Goal: Transaction & Acquisition: Purchase product/service

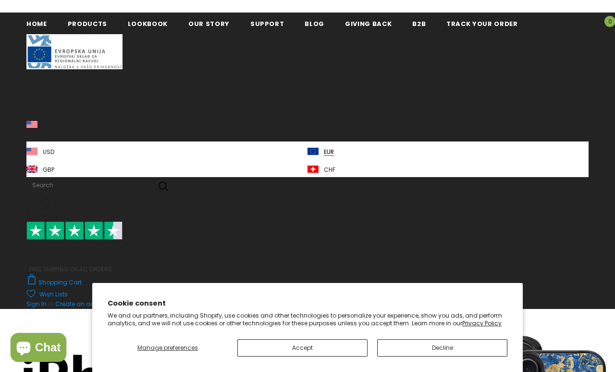
scroll to position [4, 0]
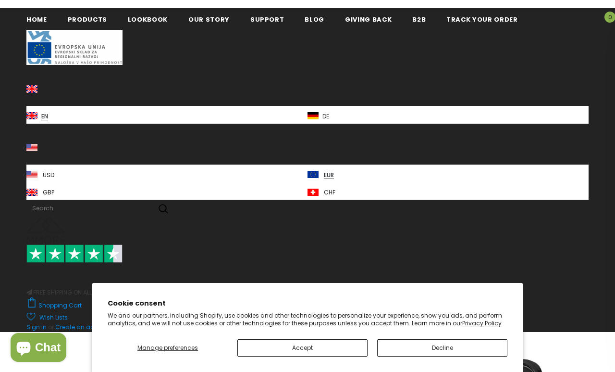
click at [398, 366] on section "Cookie consent We and our partners, including Shopify, use cookies and other te…" at bounding box center [307, 327] width 431 height 89
click at [454, 346] on button "Decline" at bounding box center [442, 347] width 130 height 17
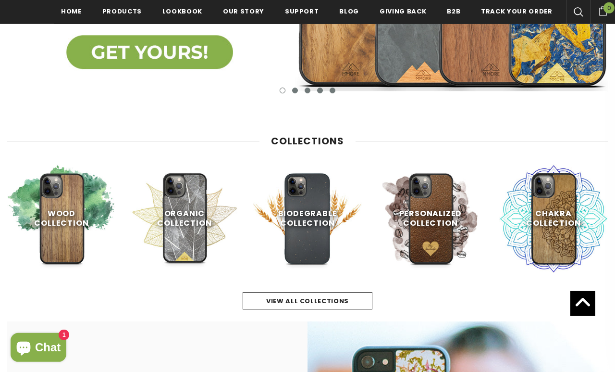
scroll to position [331, 0]
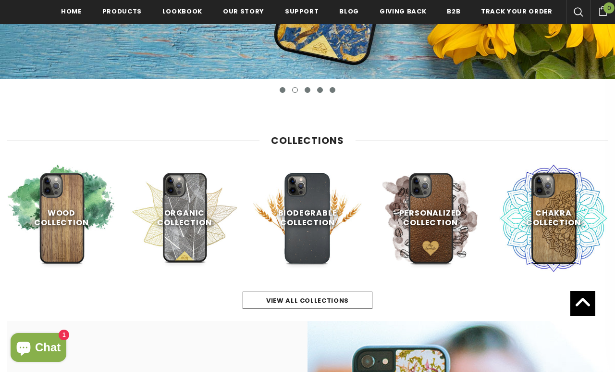
click at [320, 259] on span "Shop Now" at bounding box center [307, 263] width 39 height 9
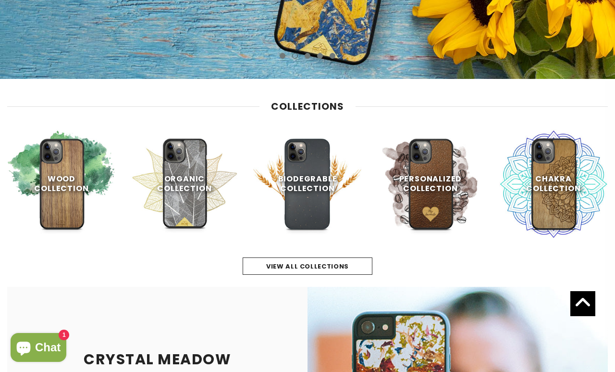
scroll to position [364, 0]
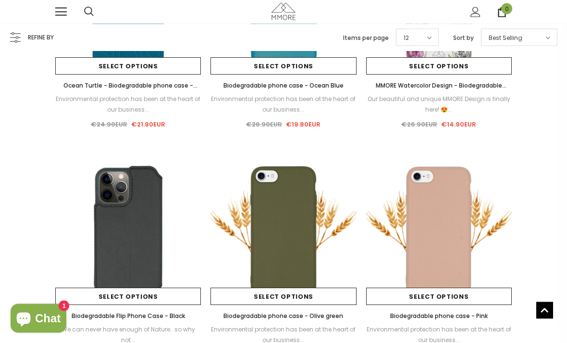
scroll to position [659, 0]
click at [296, 241] on img at bounding box center [284, 232] width 146 height 146
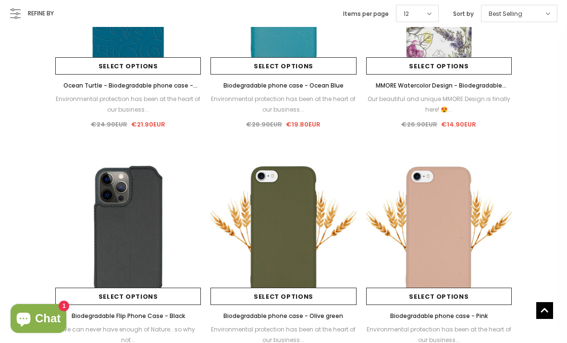
scroll to position [690, 0]
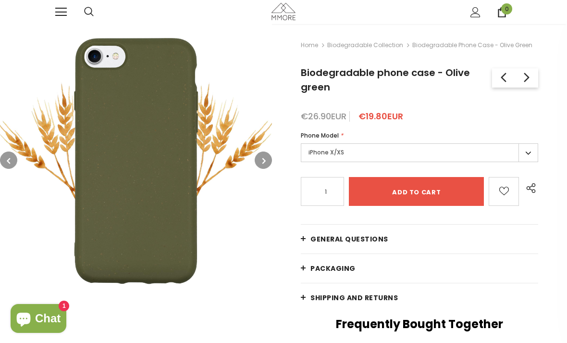
click at [382, 151] on label "iPhone X/XS" at bounding box center [419, 152] width 237 height 19
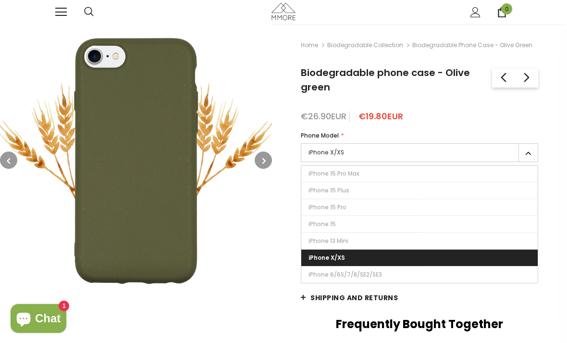
click at [462, 118] on div "€26.90EUR €19.80EUR" at bounding box center [419, 117] width 237 height 10
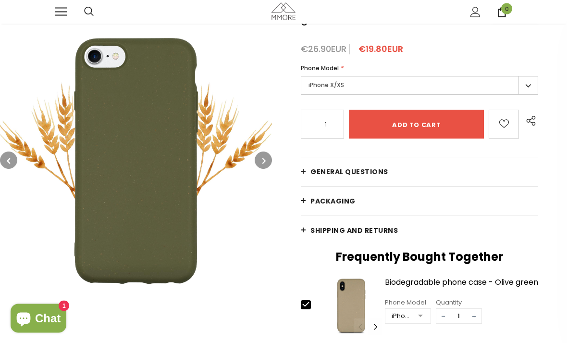
scroll to position [59, 0]
